Goal: Task Accomplishment & Management: Use online tool/utility

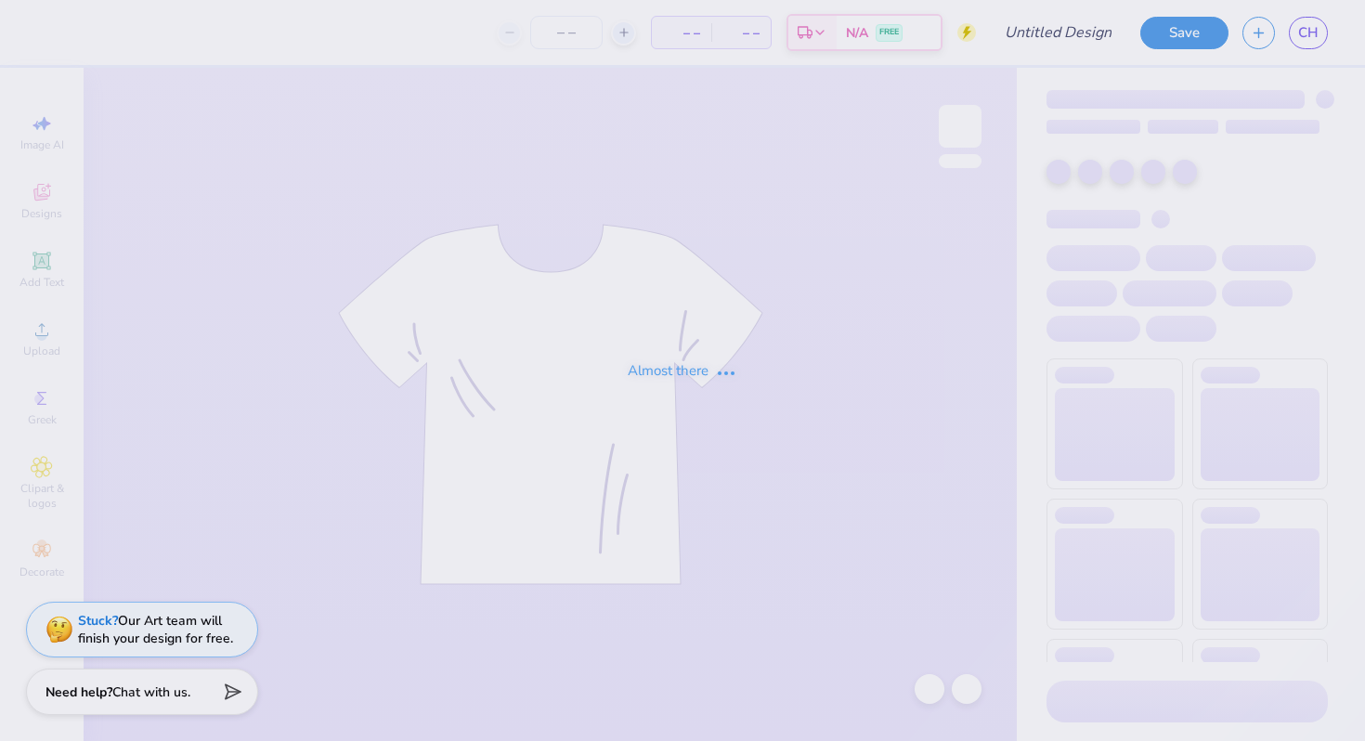
type input "FP Mini Tee"
type input "70"
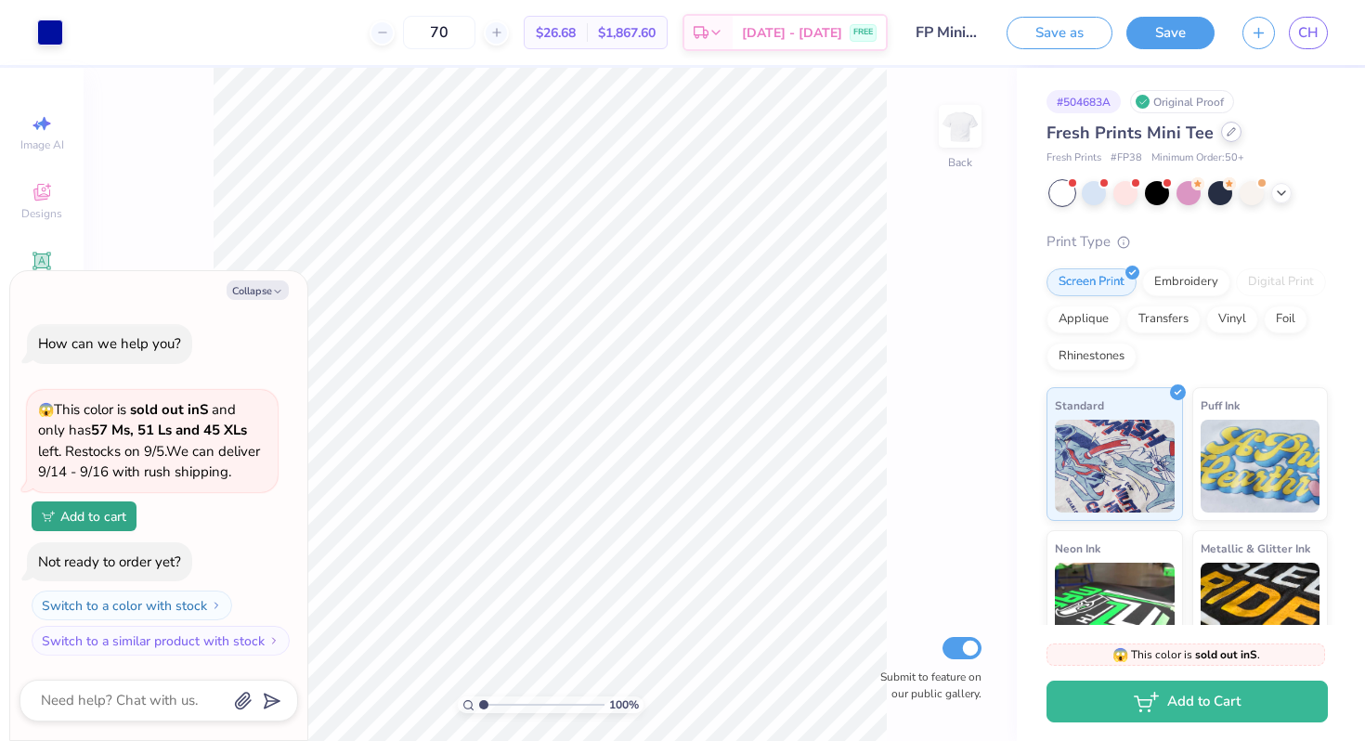
click at [1228, 131] on icon at bounding box center [1231, 131] width 7 height 7
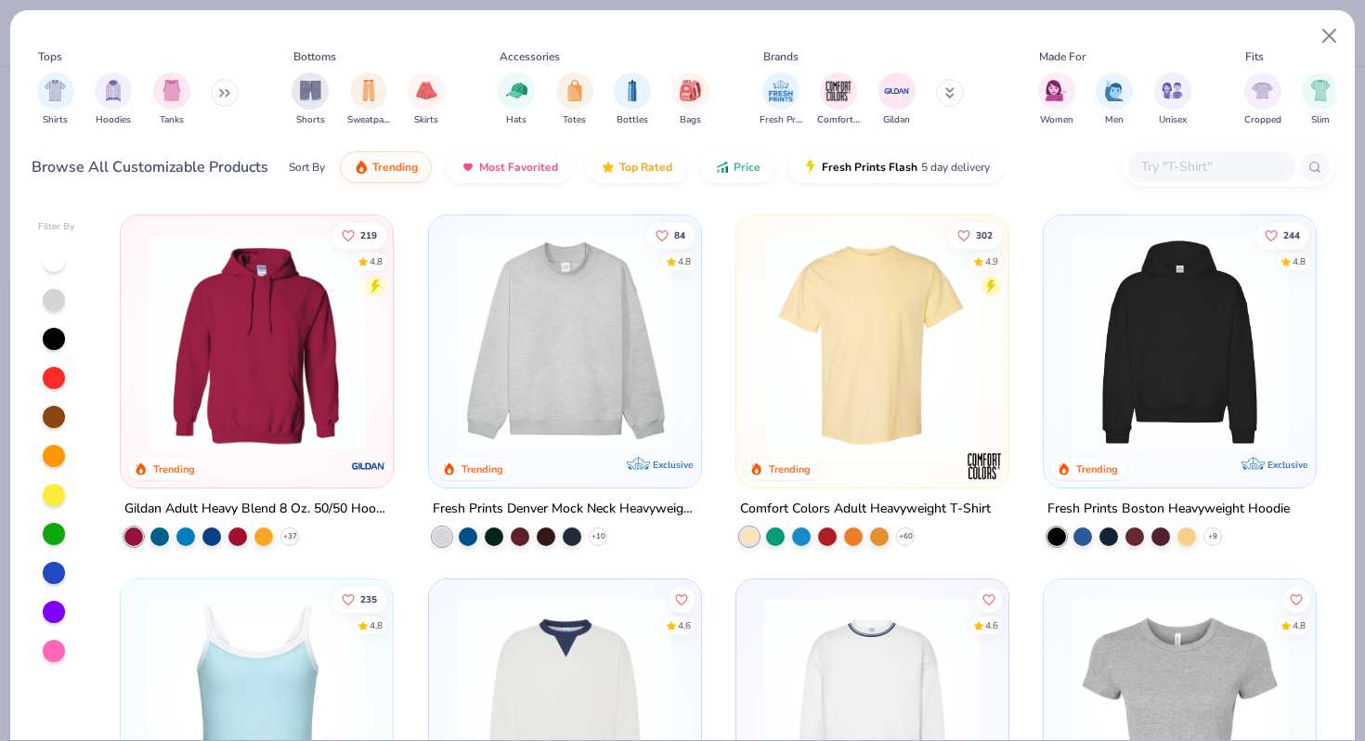
type textarea "x"
click at [1166, 160] on input "text" at bounding box center [1211, 166] width 143 height 21
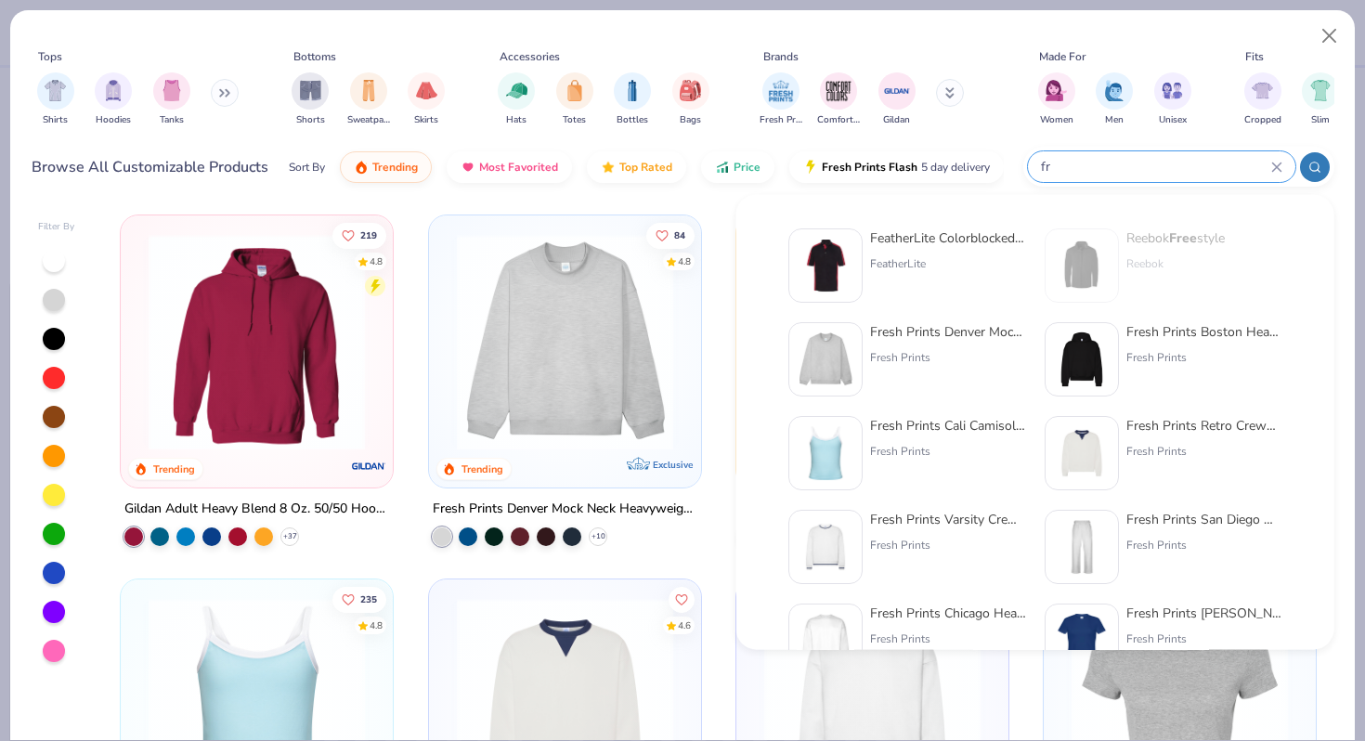
type input "f"
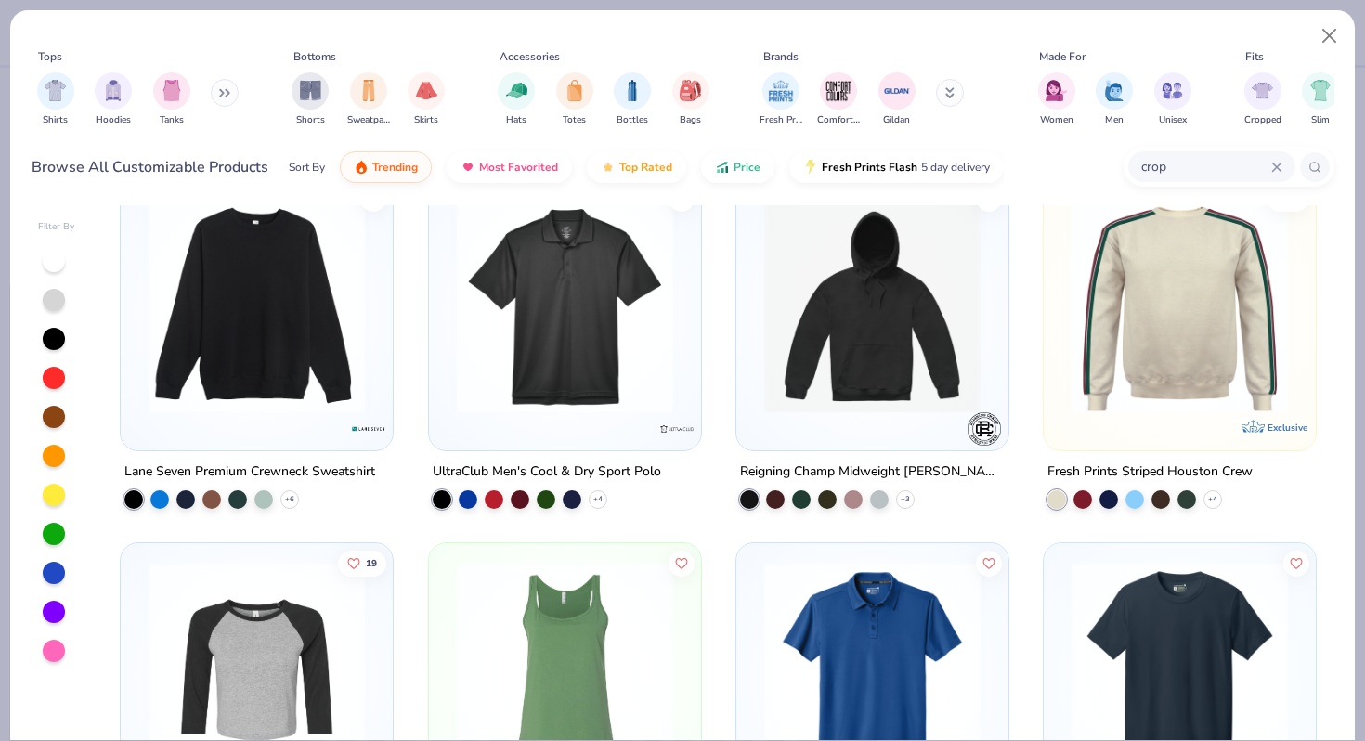
scroll to position [6244, 0]
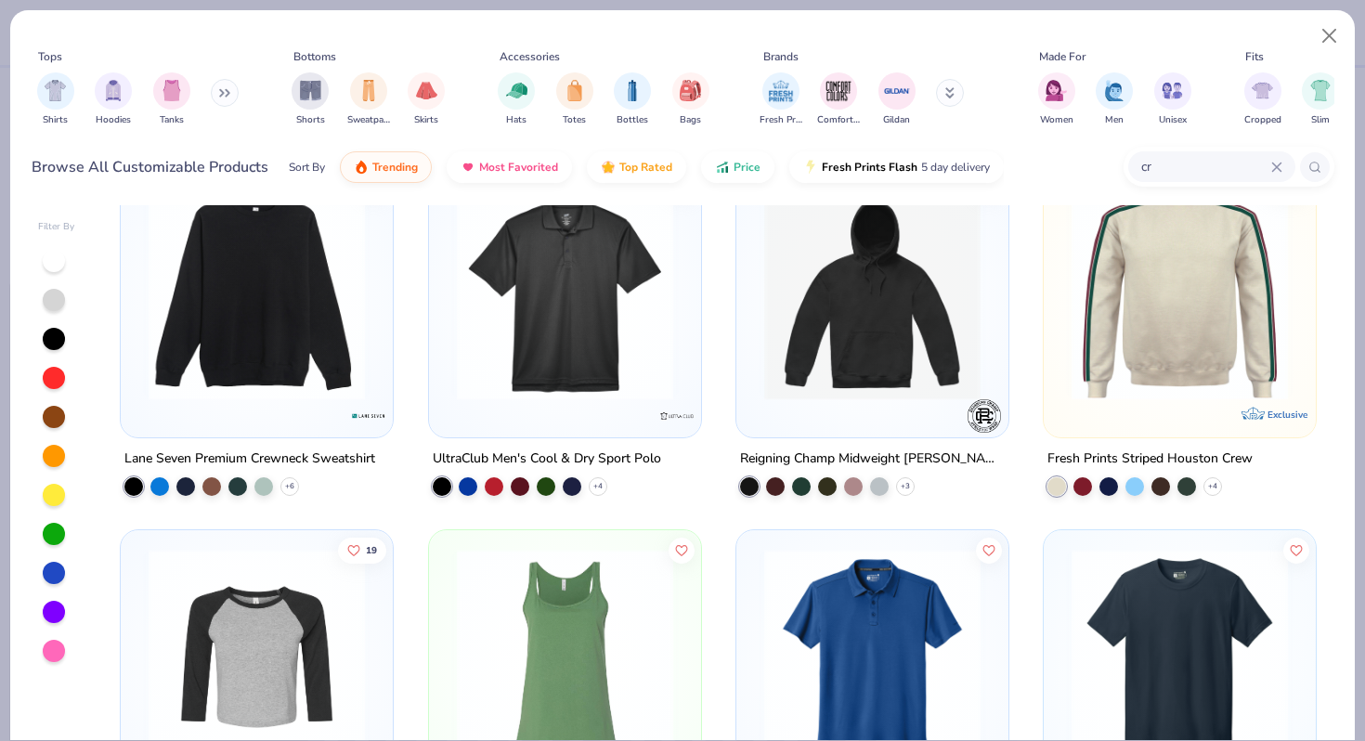
type input "c"
type input "ideal"
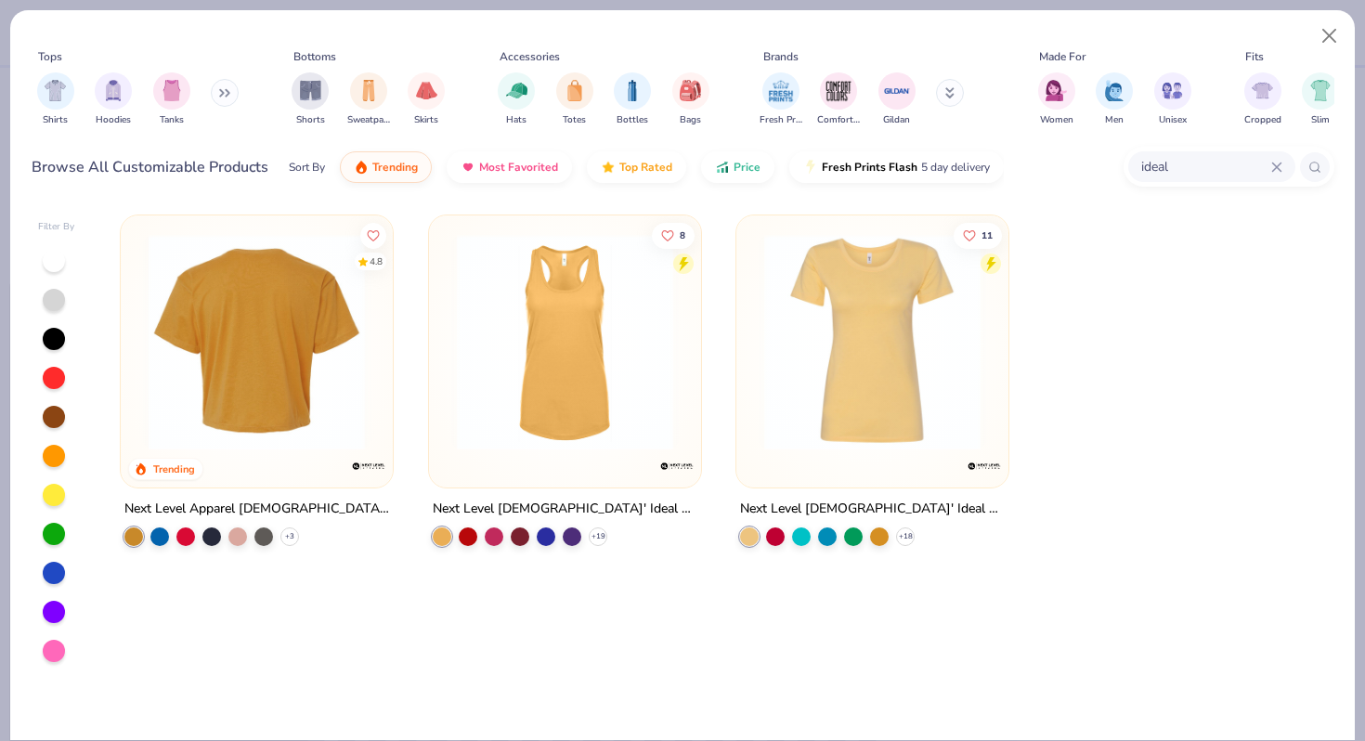
click at [139, 374] on img at bounding box center [21, 342] width 235 height 216
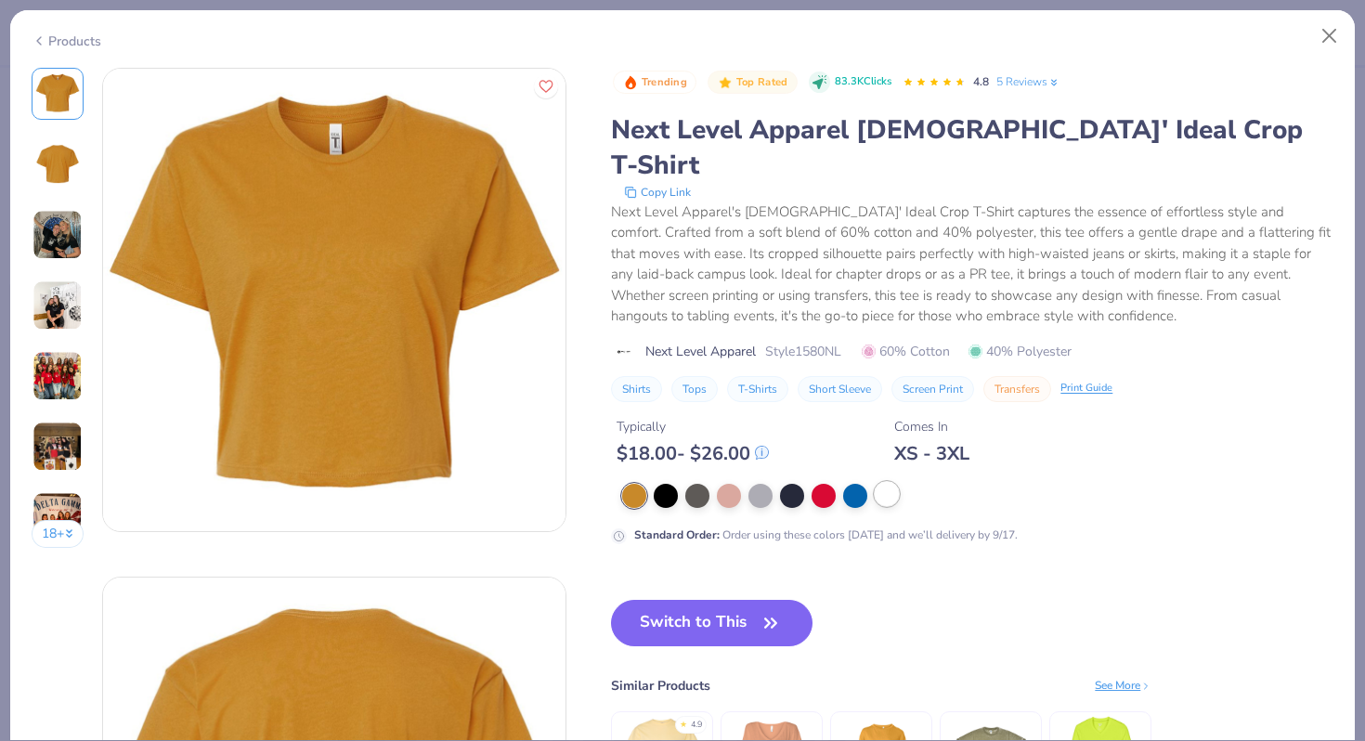
click at [881, 482] on div at bounding box center [887, 494] width 24 height 24
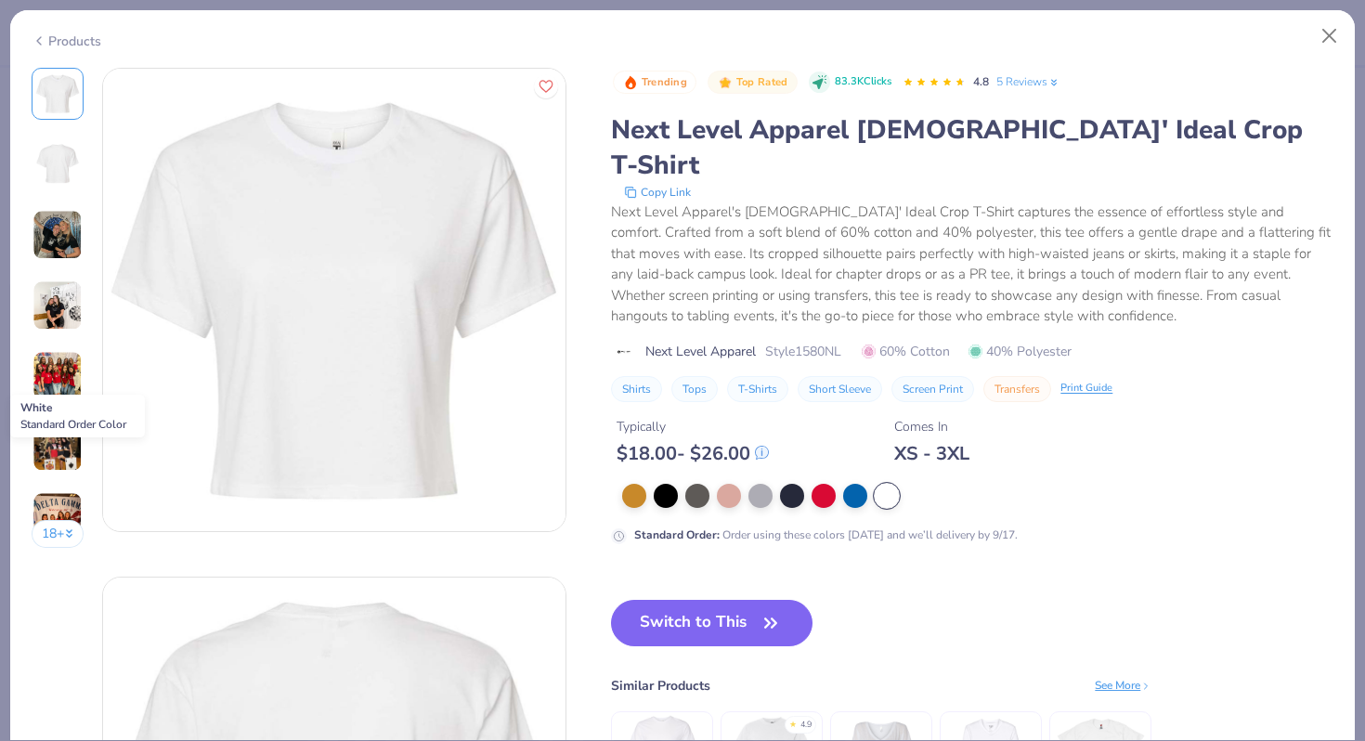
click at [892, 484] on div at bounding box center [887, 496] width 24 height 24
click at [705, 600] on button "Switch to This" at bounding box center [712, 623] width 202 height 46
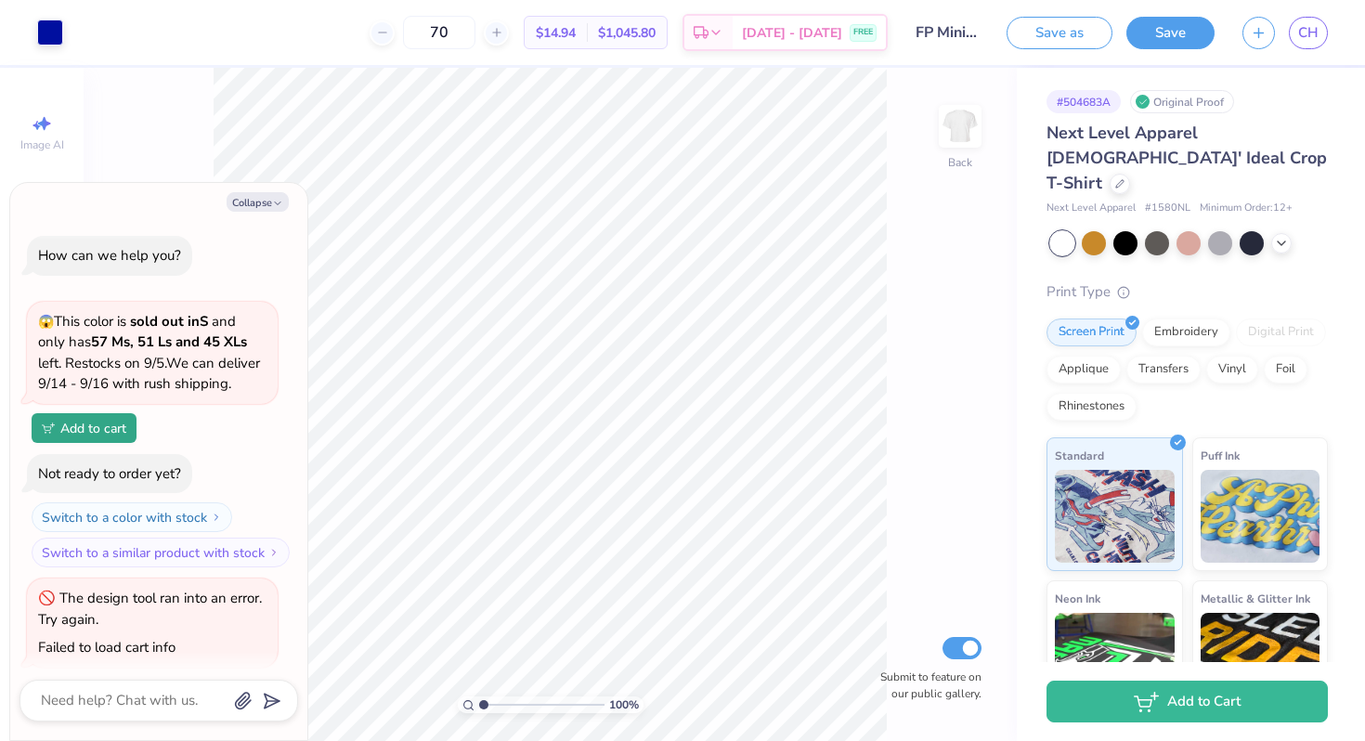
scroll to position [411, 0]
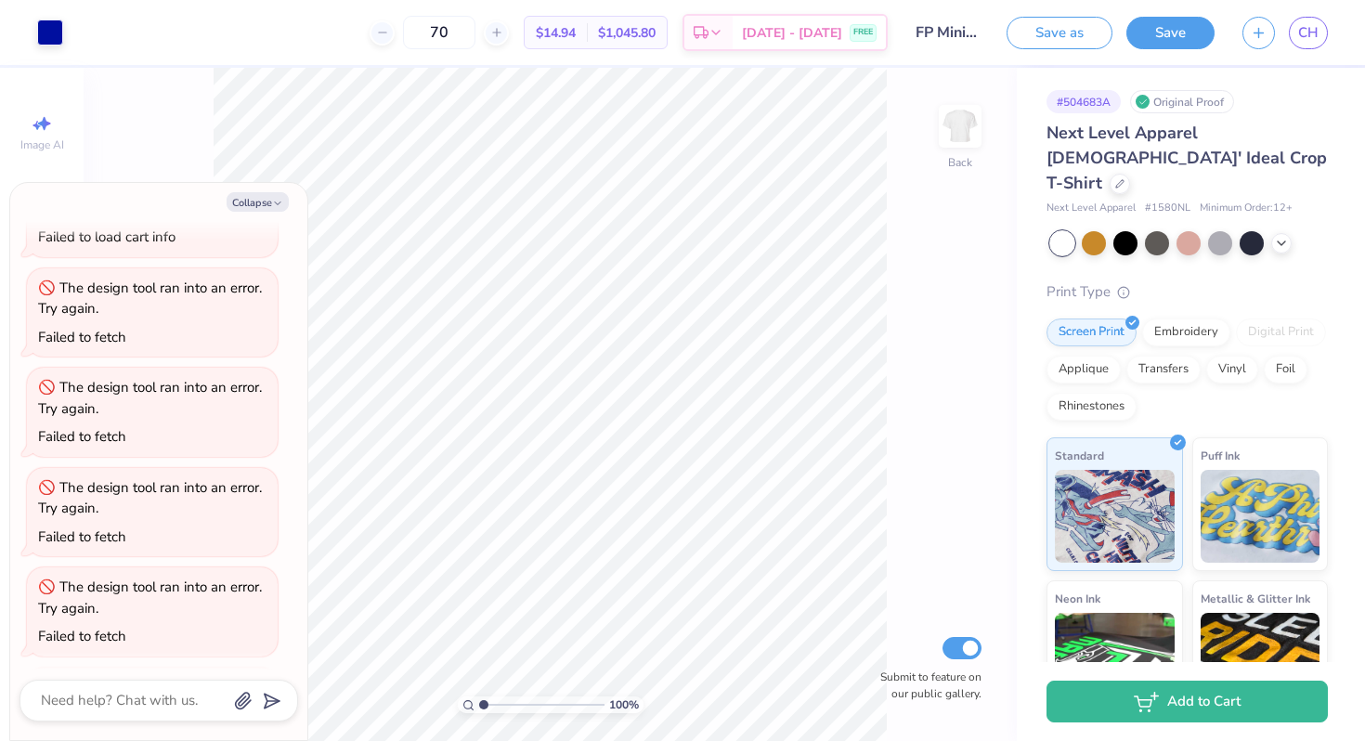
type textarea "x"
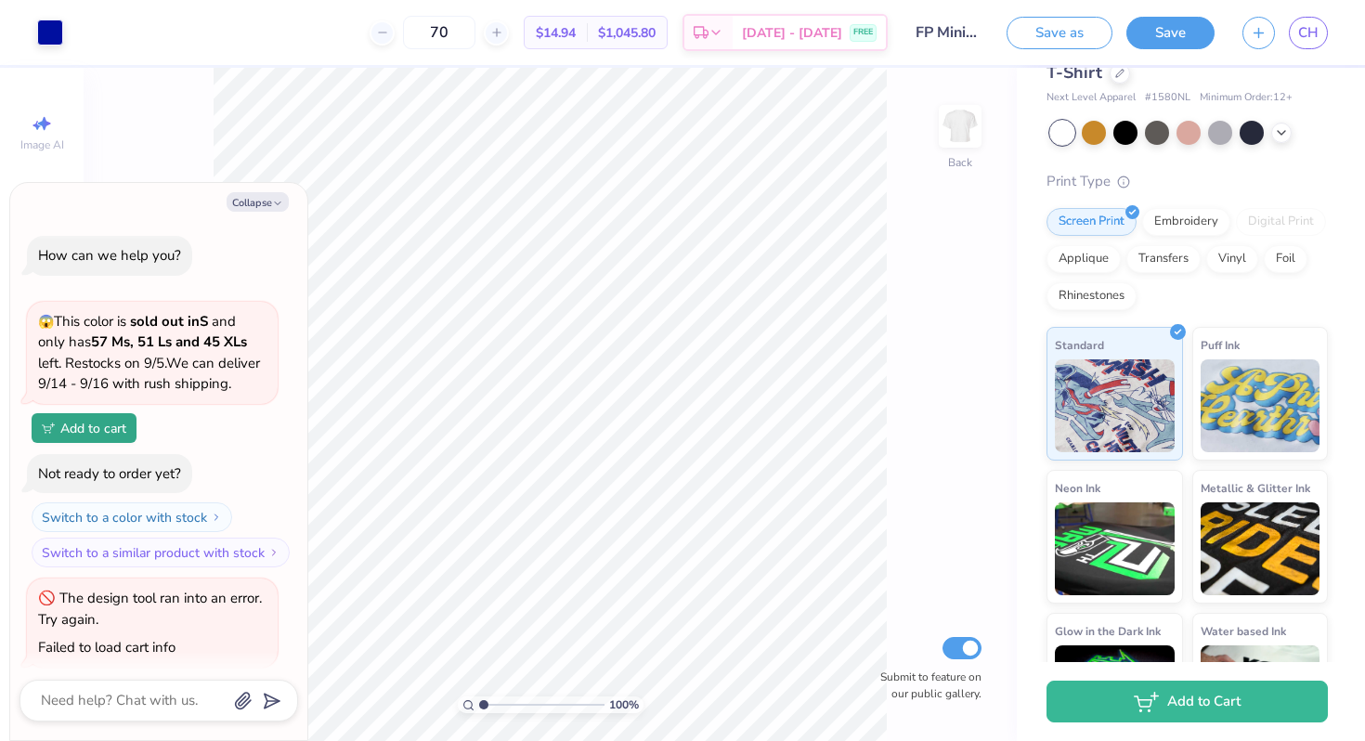
scroll to position [0, 0]
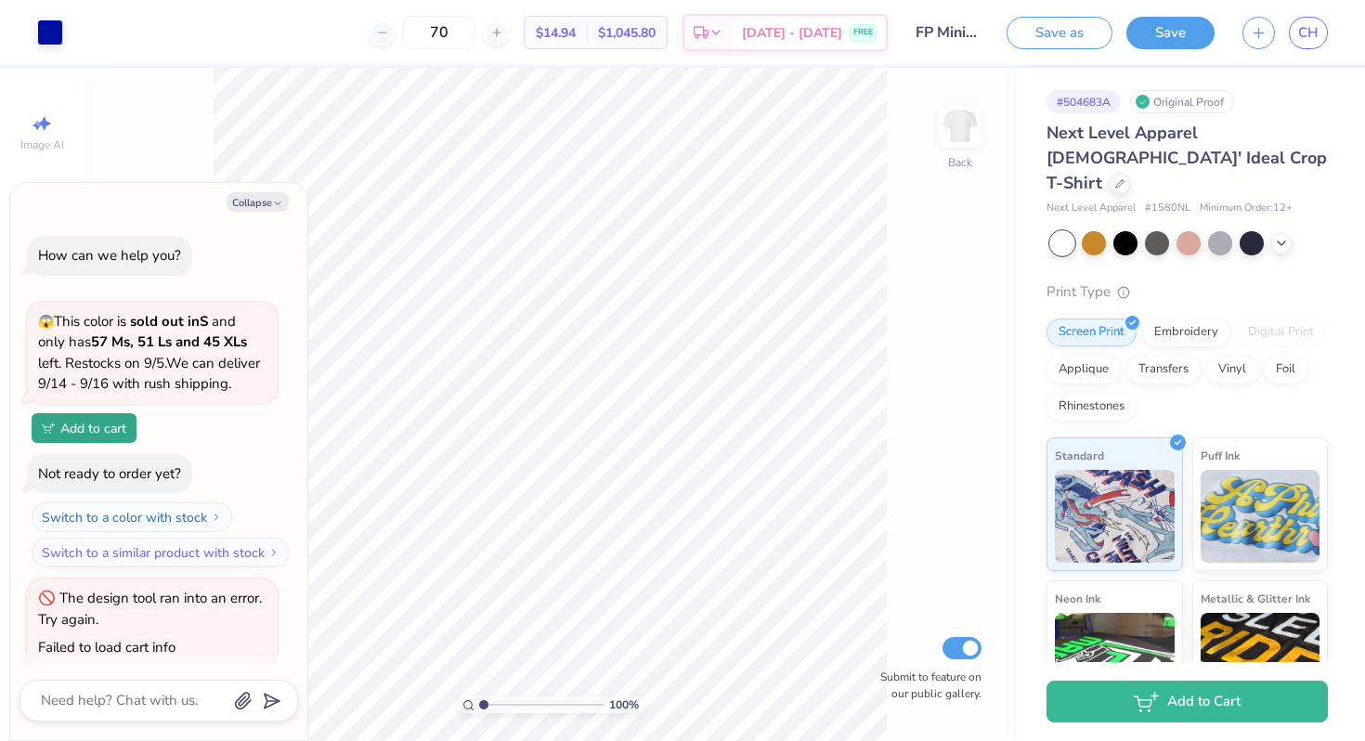
click at [1162, 201] on span "# 1580NL" at bounding box center [1168, 209] width 46 height 16
